Goal: Task Accomplishment & Management: Manage account settings

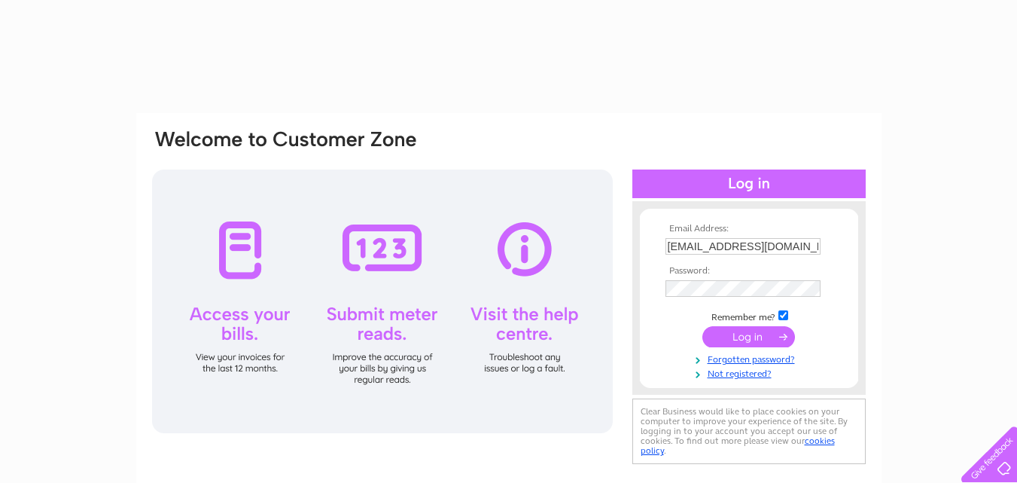
click at [778, 339] on input "submit" at bounding box center [748, 336] width 93 height 21
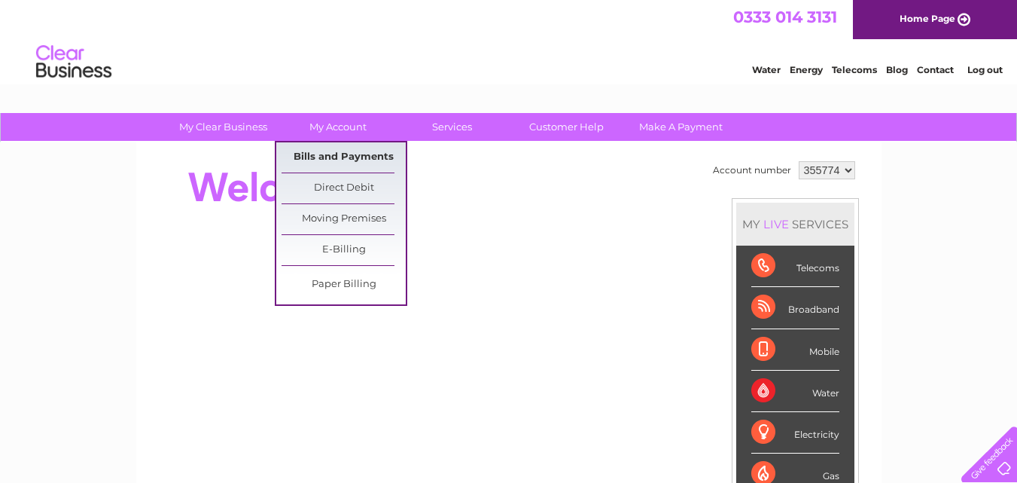
click at [346, 154] on link "Bills and Payments" at bounding box center [344, 157] width 124 height 30
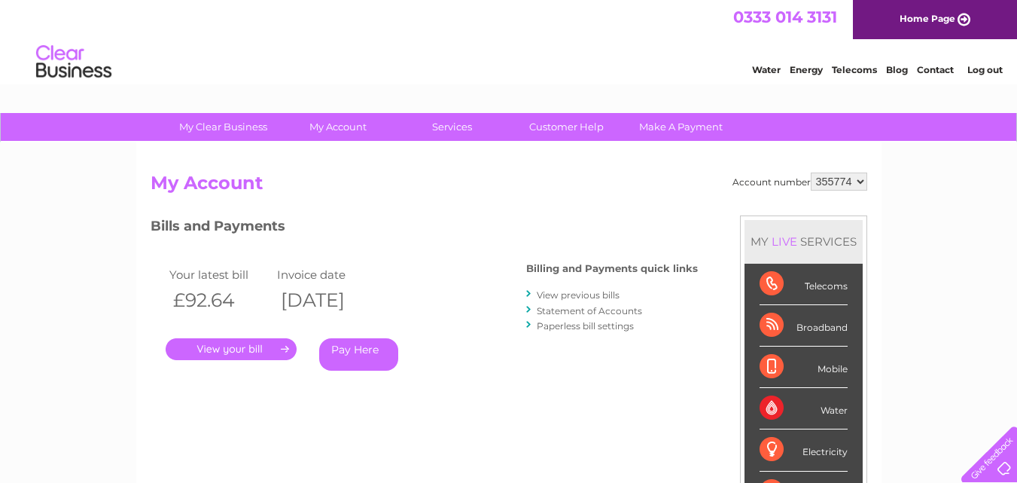
click at [261, 351] on link "." at bounding box center [231, 349] width 131 height 22
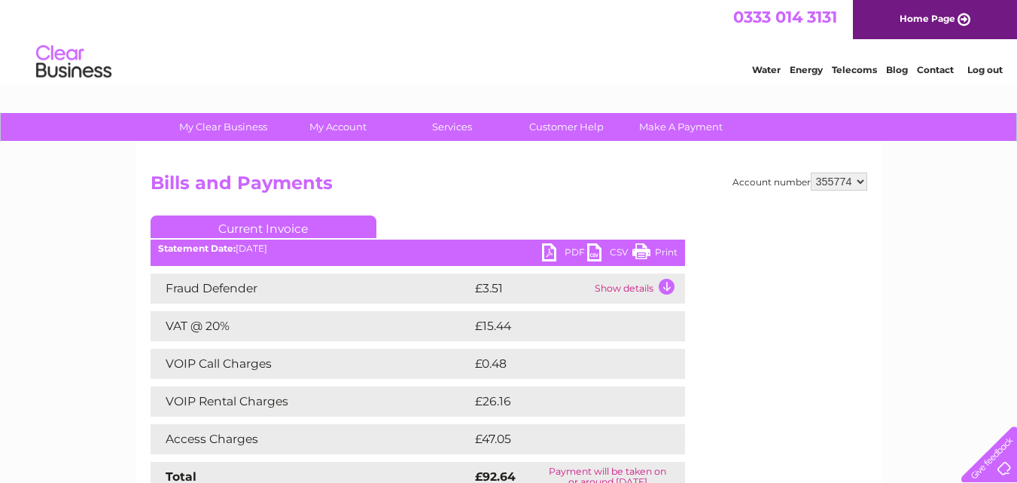
click at [574, 249] on link "PDF" at bounding box center [564, 254] width 45 height 22
click at [979, 68] on link "Log out" at bounding box center [984, 69] width 35 height 11
